Goal: Check status: Check status

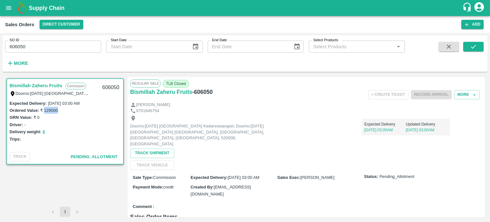
click at [44, 50] on input "606050" at bounding box center [53, 46] width 96 height 12
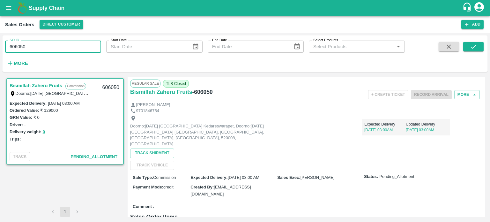
click at [44, 50] on input "606050" at bounding box center [53, 46] width 96 height 12
paste input "text"
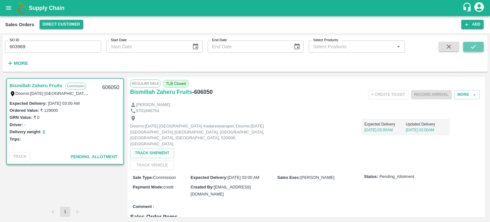
click at [472, 45] on icon "submit" at bounding box center [473, 46] width 7 height 7
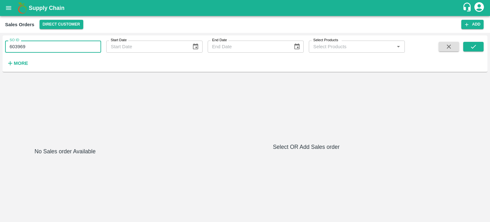
click at [48, 48] on input "603969" at bounding box center [53, 46] width 96 height 12
paste input "text"
type input "602754"
click at [467, 46] on button "submit" at bounding box center [473, 47] width 20 height 10
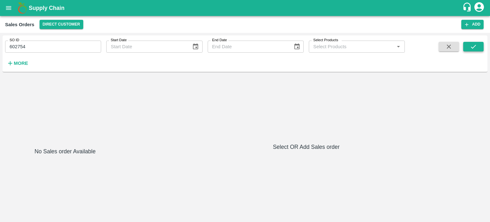
click at [473, 49] on icon "submit" at bounding box center [473, 46] width 7 height 7
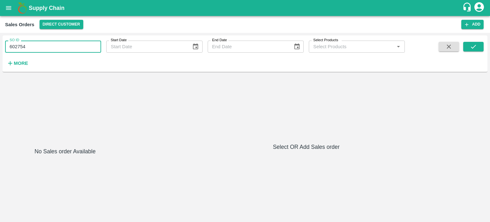
click at [71, 48] on input "602754" at bounding box center [53, 46] width 96 height 12
paste input "text"
type input "603970"
click at [475, 49] on icon "submit" at bounding box center [473, 46] width 7 height 7
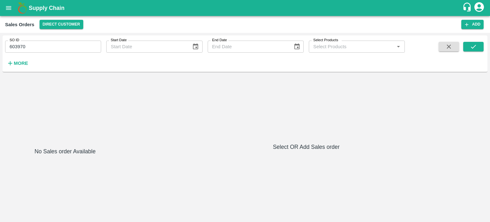
click at [70, 79] on div at bounding box center [65, 112] width 120 height 70
